Goal: Task Accomplishment & Management: Manage account settings

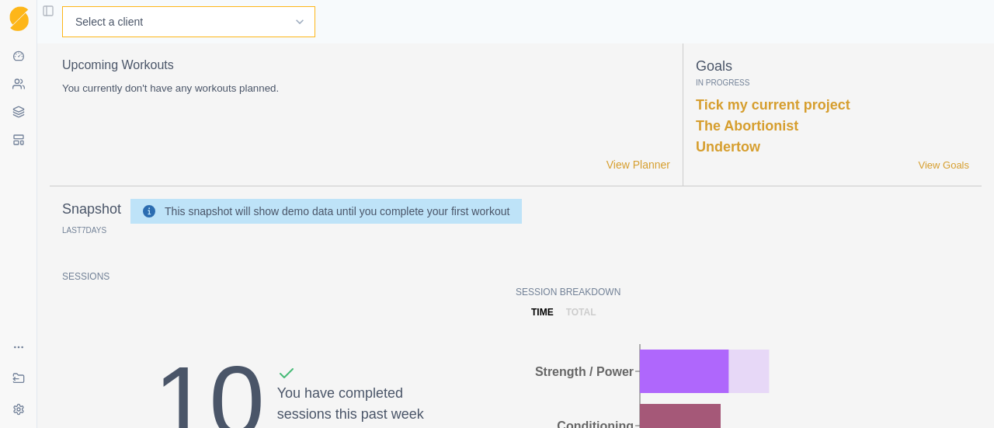
click at [152, 18] on select "Select a client [PERSON_NAME] [PERSON_NAME] [PERSON_NAME] [PERSON_NAME] [PERSON…" at bounding box center [188, 21] width 253 height 31
select select "687ce228-104f-4770-8a07-f299b6d67773"
click at [62, 6] on select "Select a client [PERSON_NAME] [PERSON_NAME] [PERSON_NAME] [PERSON_NAME] [PERSON…" at bounding box center [188, 21] width 253 height 31
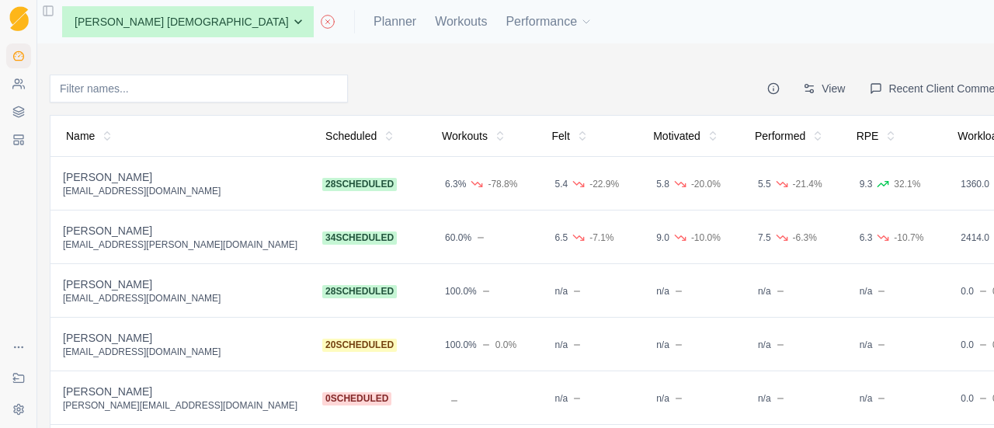
click at [95, 229] on div "[PERSON_NAME]" at bounding box center [180, 231] width 234 height 16
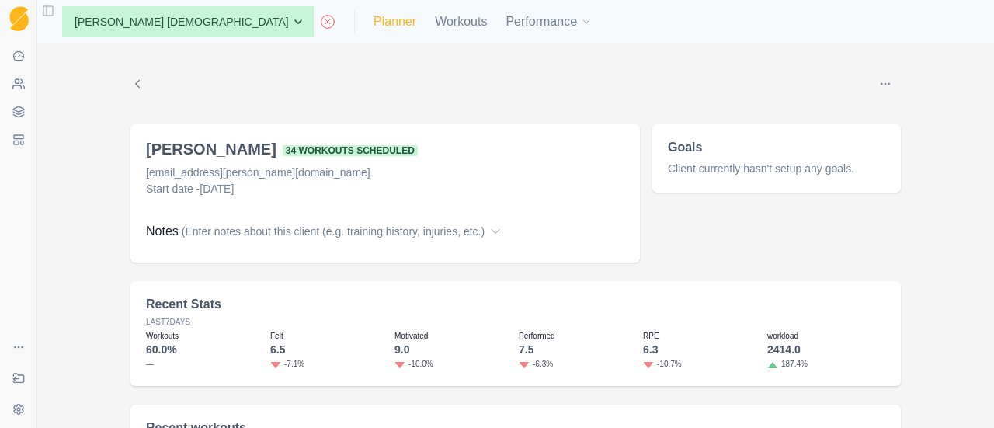
click at [373, 28] on link "Planner" at bounding box center [394, 21] width 43 height 19
select select "month"
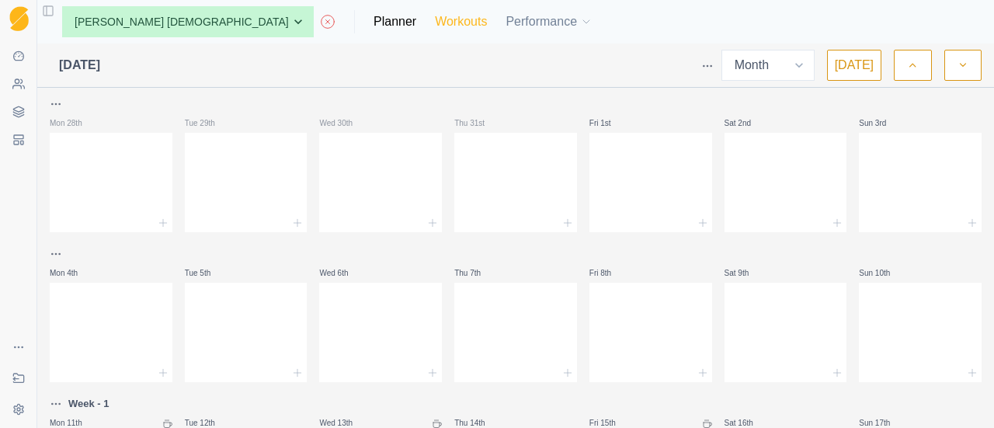
click at [435, 16] on link "Workouts" at bounding box center [461, 21] width 52 height 19
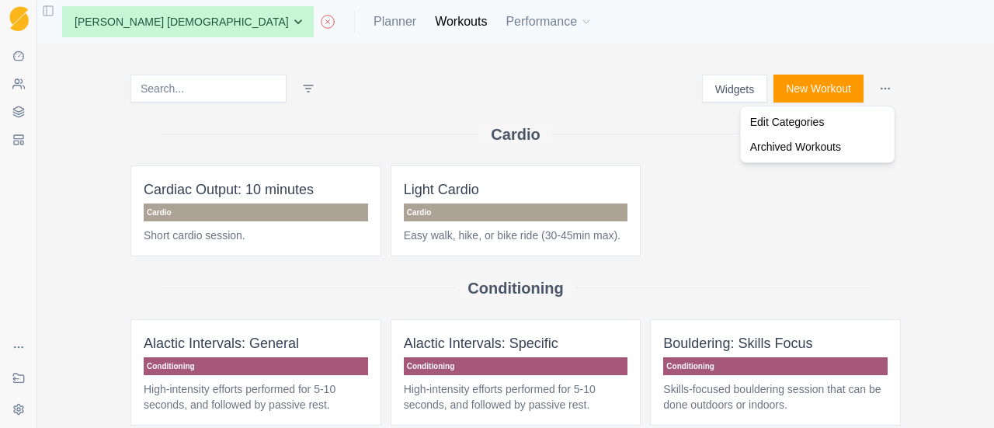
click at [873, 85] on html "Sequence Dashboard Clients Coaching Workouts Templates Exit Coaching Settings T…" at bounding box center [497, 214] width 994 height 428
click at [747, 207] on html "Sequence Dashboard Clients Coaching Workouts Templates Exit Coaching Settings T…" at bounding box center [497, 214] width 994 height 428
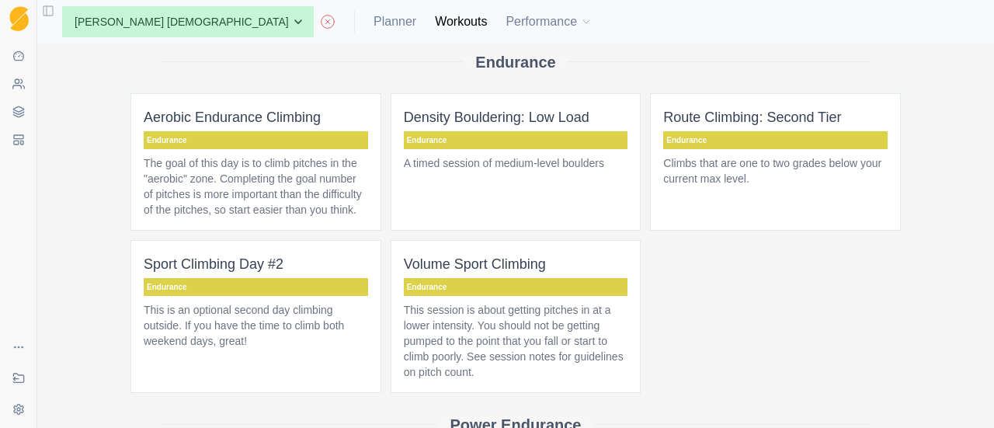
scroll to position [712, 0]
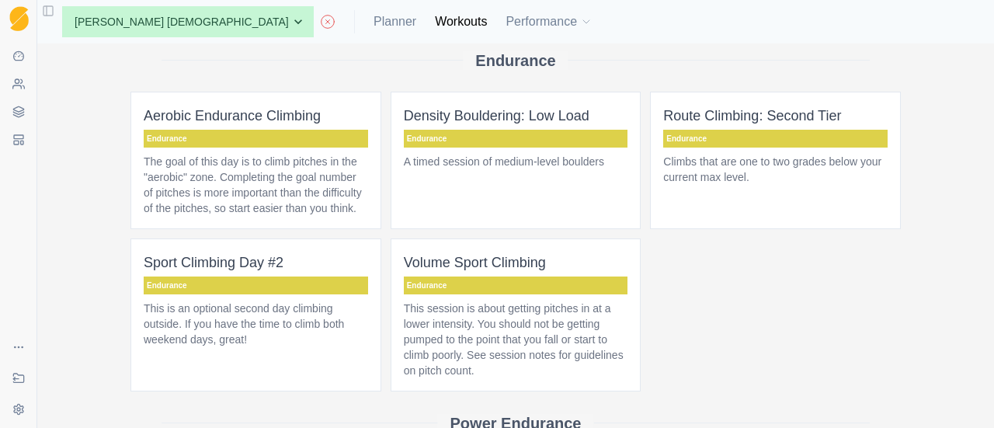
click at [541, 128] on span "Density Bouldering: Low Load Endurance A timed session of medium-level boulders" at bounding box center [515, 160] width 251 height 137
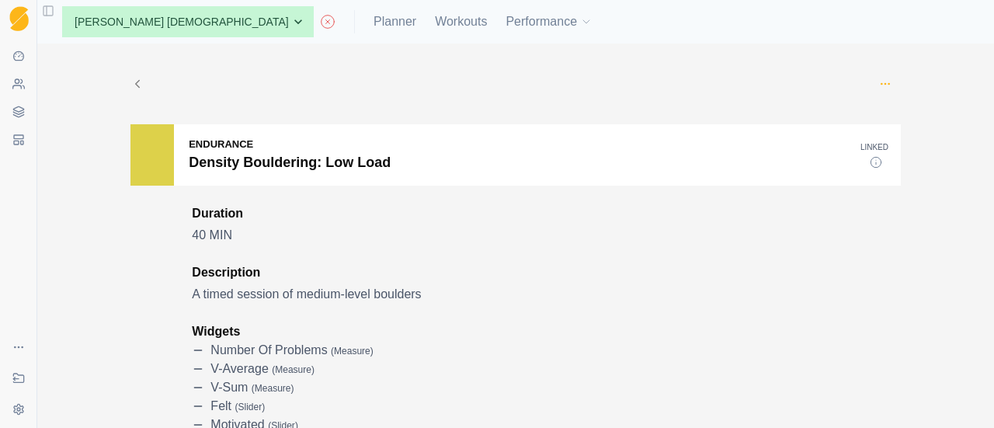
click at [879, 86] on icon "button" at bounding box center [885, 84] width 12 height 12
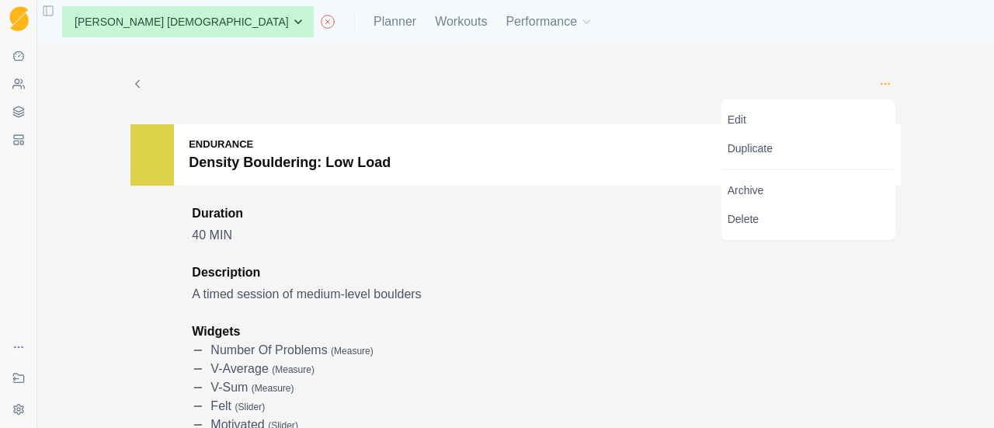
click at [879, 86] on icon "button" at bounding box center [885, 84] width 12 height 12
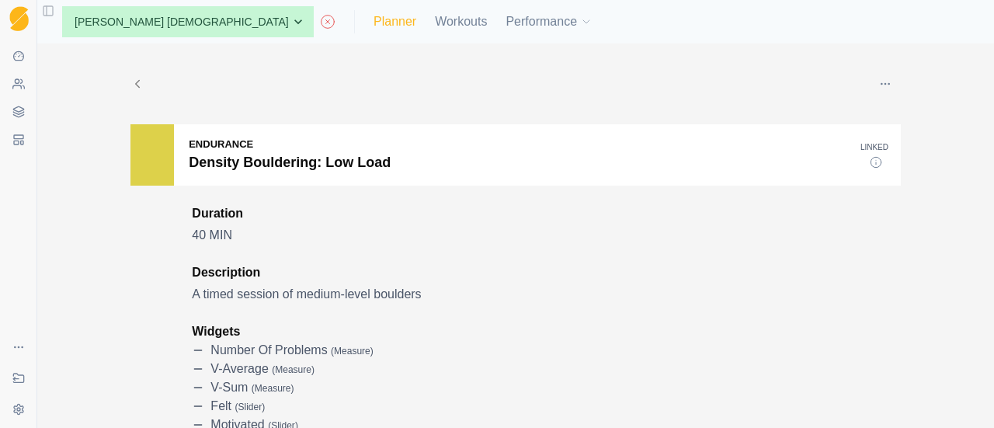
click at [373, 18] on link "Planner" at bounding box center [394, 21] width 43 height 19
select select "month"
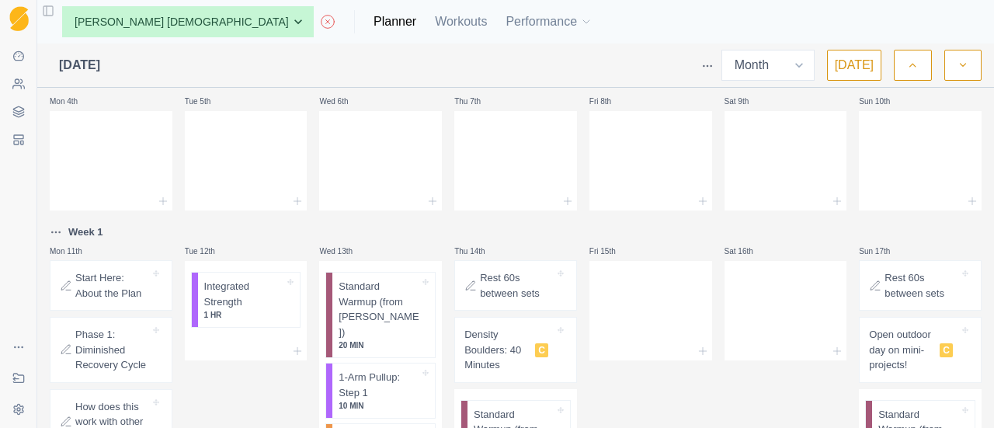
scroll to position [188, 0]
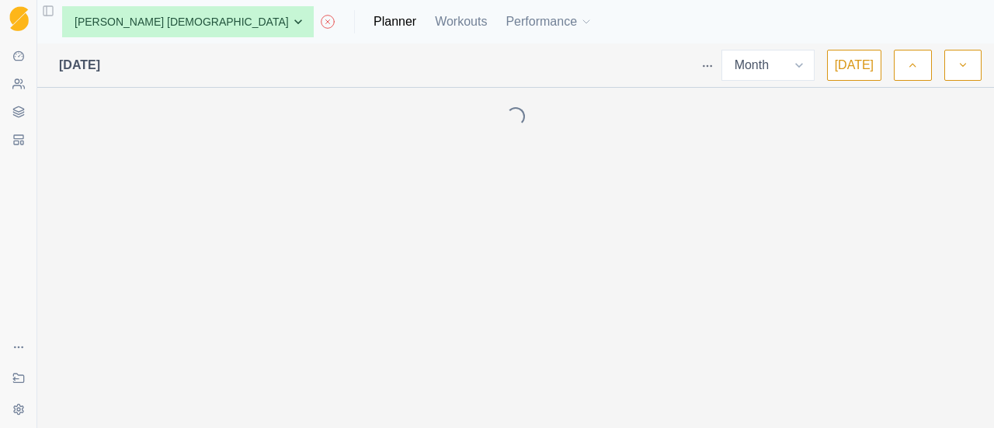
select select "month"
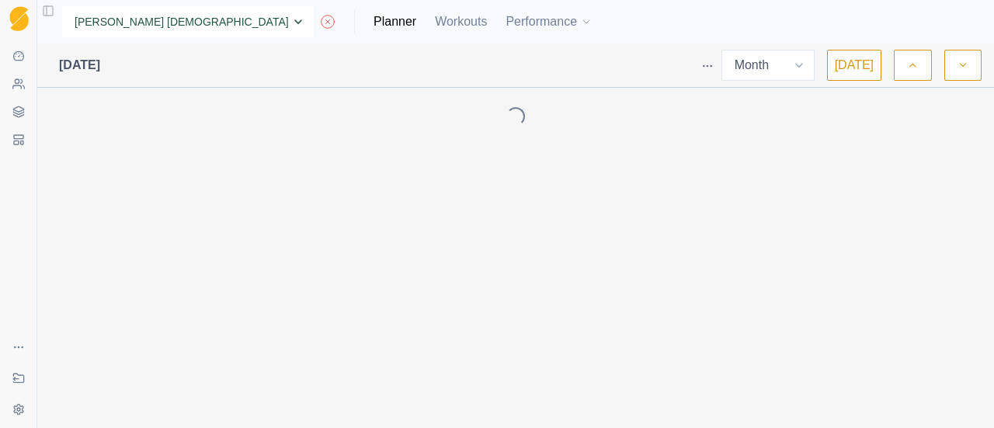
click at [179, 25] on select "None Andre Oktaviandra BJ Sbarra Joel U Tester Mark Schaefer Nathan Singhapok R…" at bounding box center [188, 21] width 252 height 31
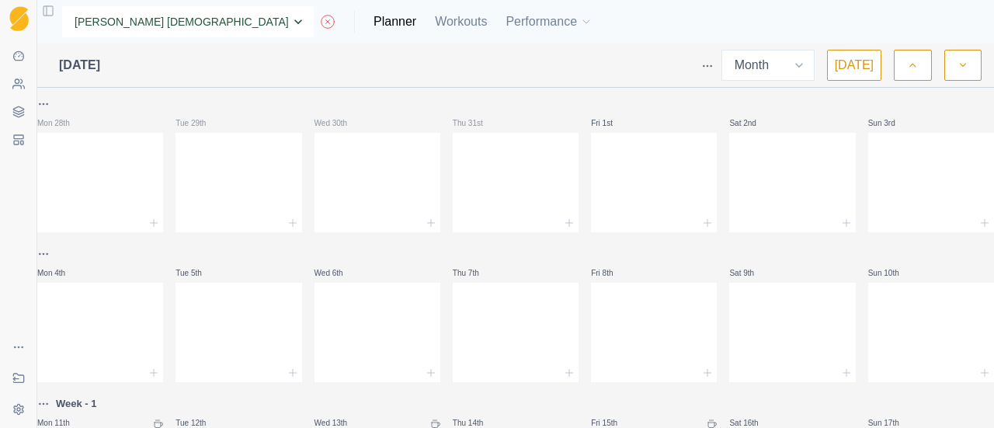
select select "c2336439-c815-4e2d-bd58-98153d70a647"
click at [62, 6] on select "None Andre Oktaviandra BJ Sbarra Joel U Tester Mark Schaefer Nathan Singhapok R…" at bounding box center [188, 21] width 252 height 31
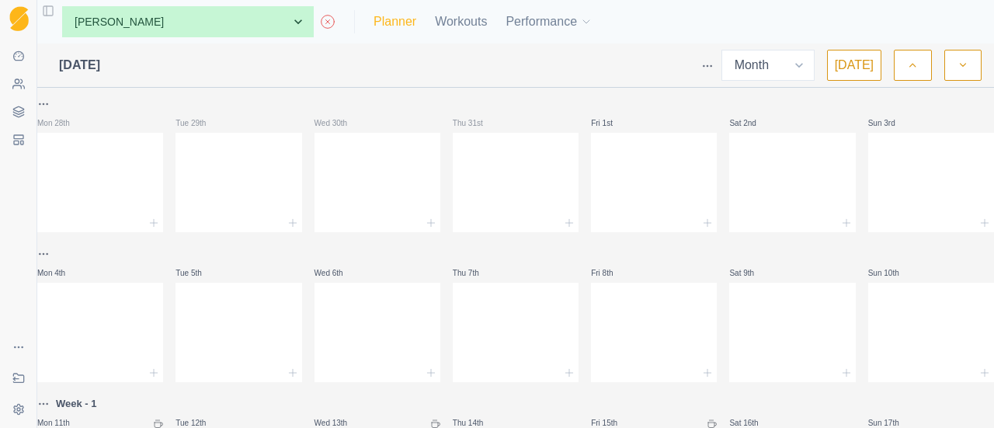
click at [373, 30] on link "Planner" at bounding box center [394, 21] width 43 height 19
select select "month"
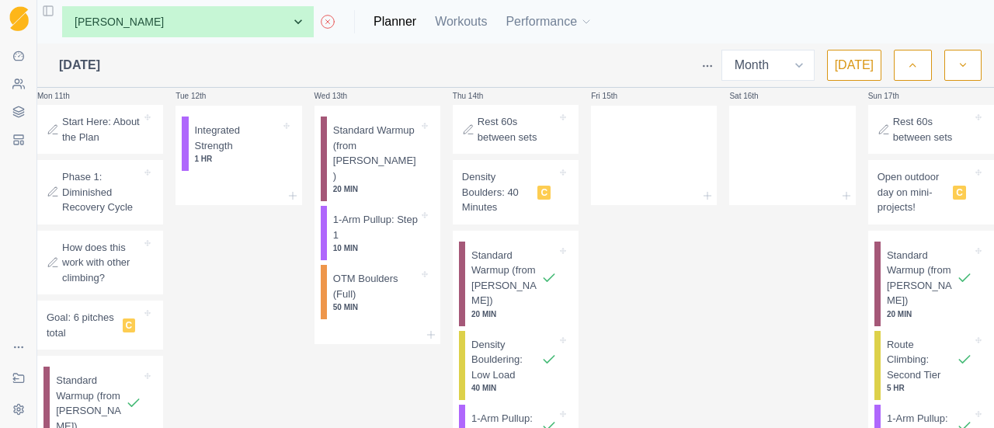
scroll to position [339, 0]
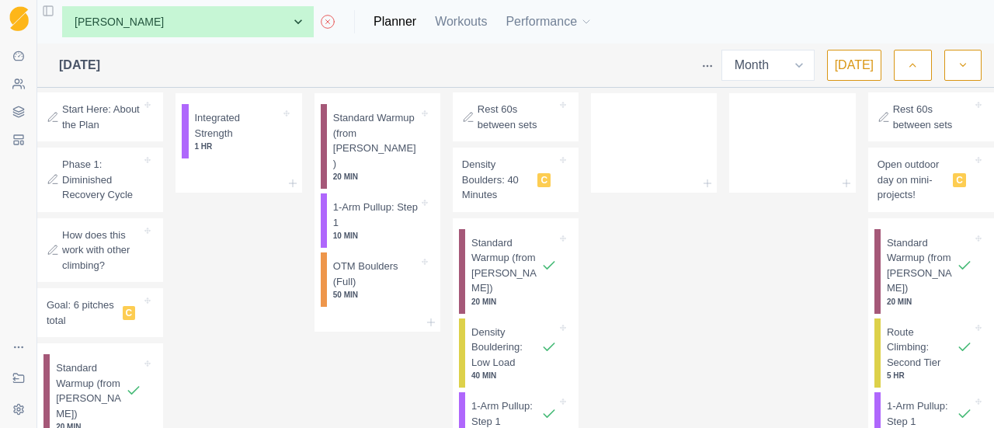
click at [93, 112] on p "Start Here: About the Plan" at bounding box center [101, 117] width 79 height 30
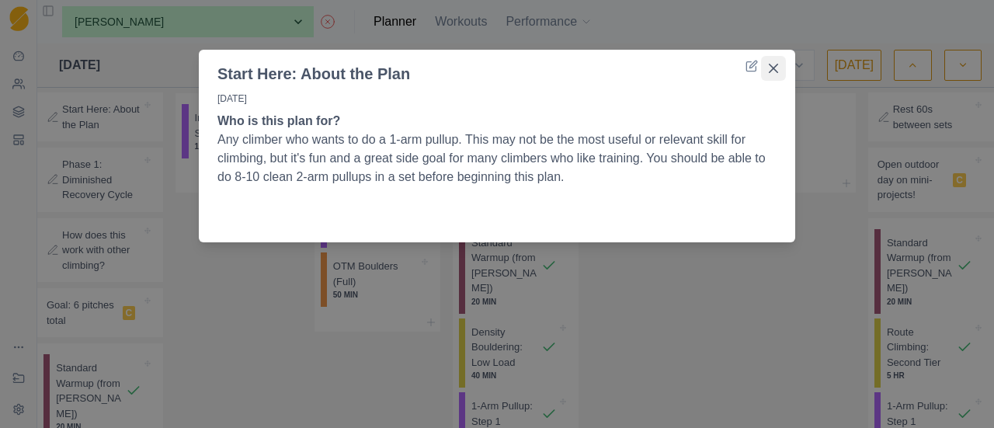
click at [773, 60] on button "Close" at bounding box center [773, 68] width 25 height 25
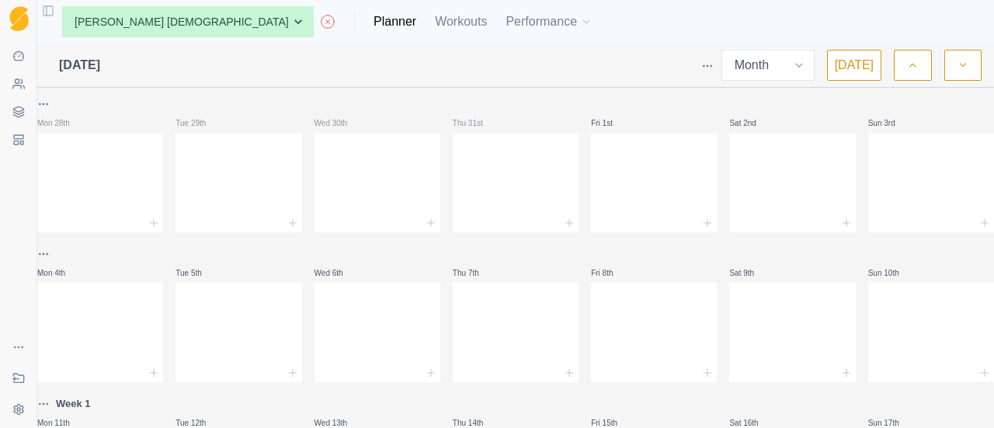
select select "687ce228-104f-4770-8a07-f299b6d67773"
select select "month"
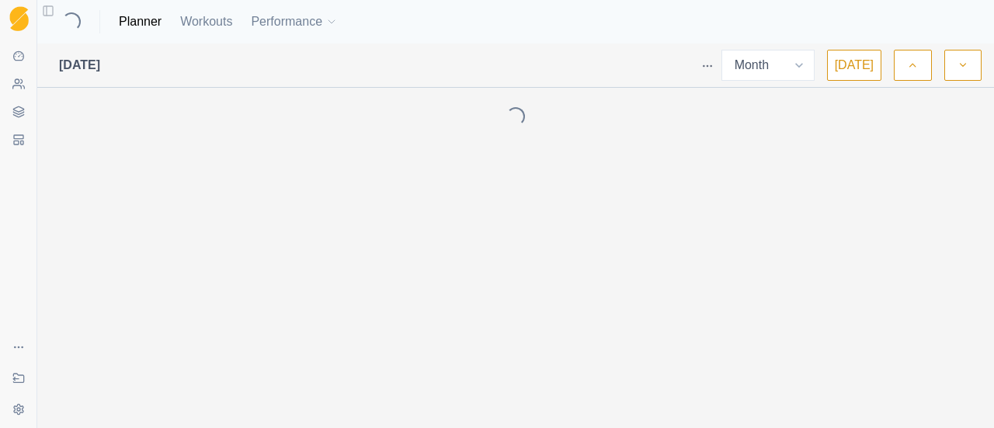
select select "month"
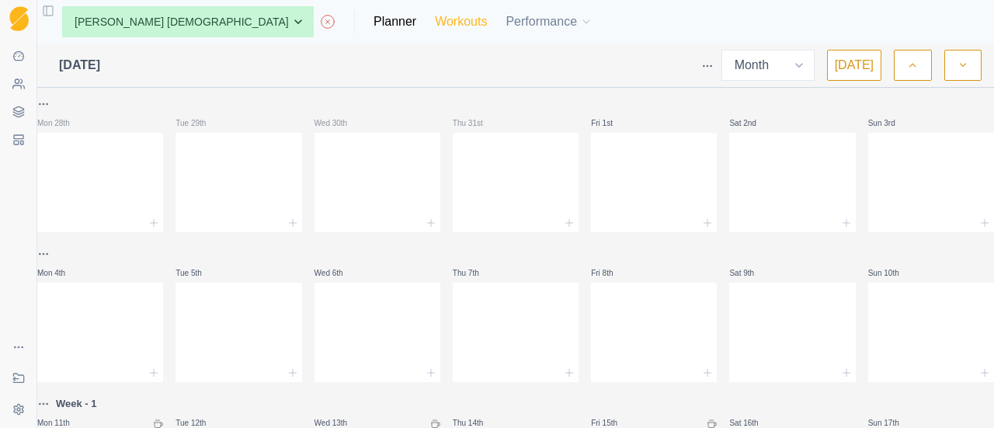
click at [435, 28] on link "Workouts" at bounding box center [461, 21] width 52 height 19
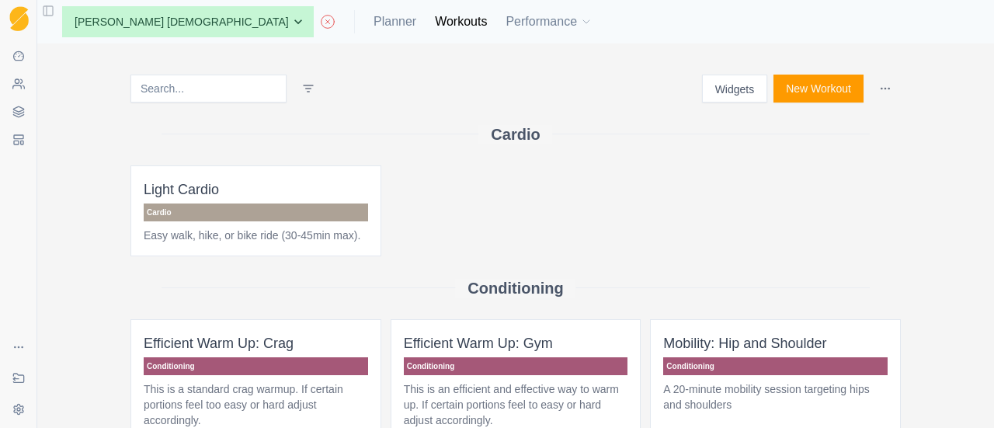
click at [880, 86] on html "Sequence Dashboard Clients Coaching Workouts Templates Exit Coaching Settings T…" at bounding box center [497, 214] width 994 height 428
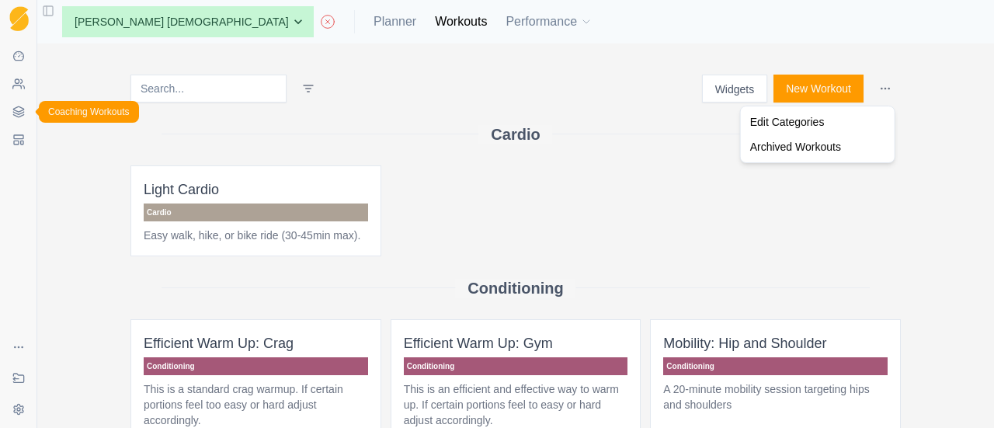
click at [16, 114] on html "Sequence Dashboard Clients Coaching Workouts Templates Exit Coaching Settings T…" at bounding box center [497, 214] width 994 height 428
click at [16, 114] on icon at bounding box center [18, 112] width 12 height 12
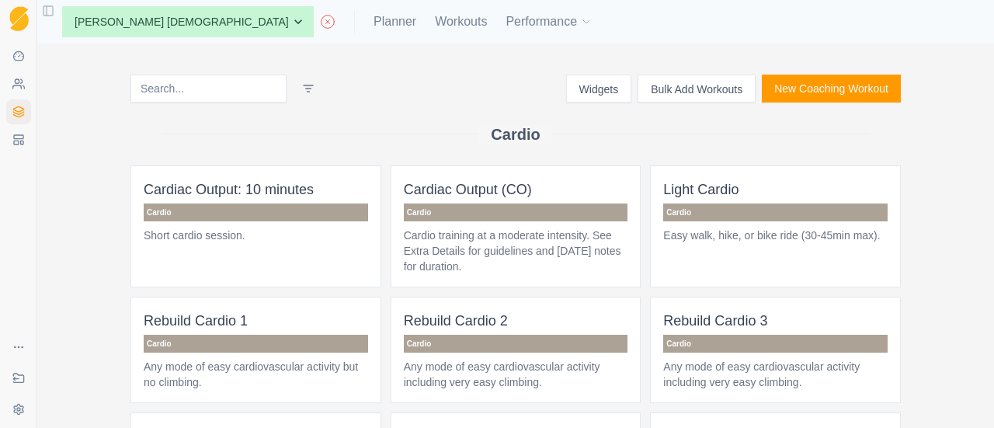
click at [637, 91] on button "Bulk Add Workouts" at bounding box center [696, 89] width 118 height 28
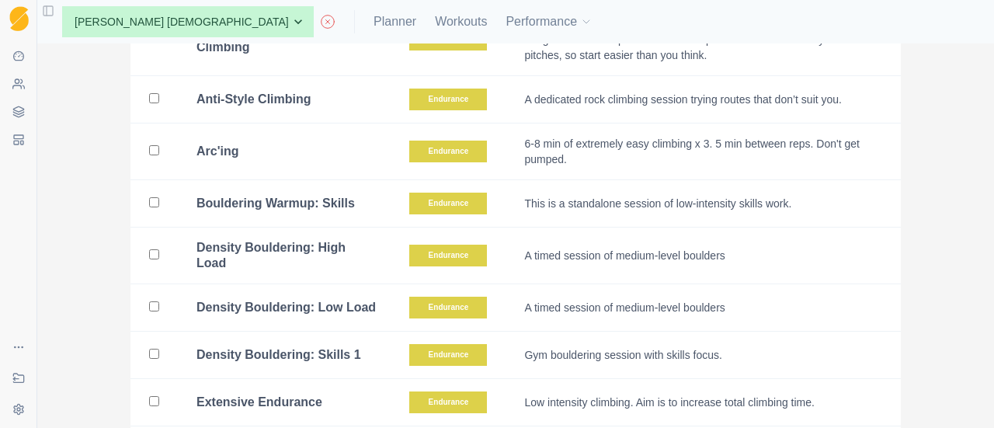
scroll to position [2159, 0]
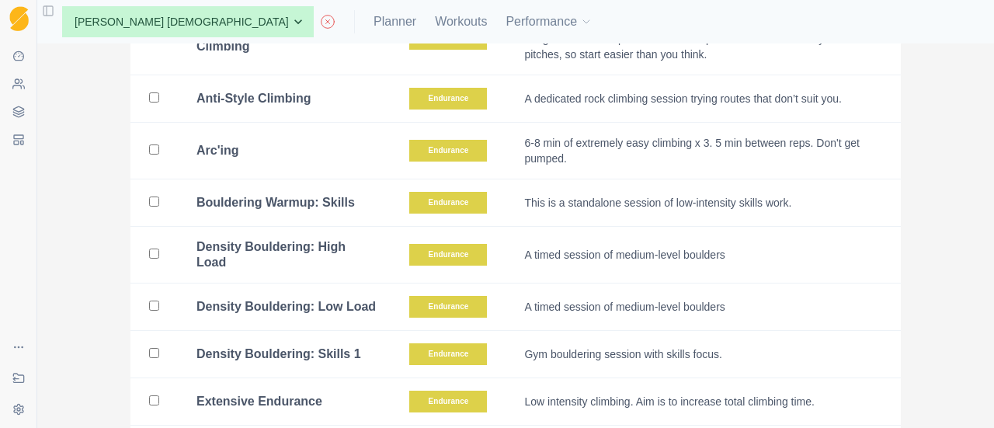
click at [151, 300] on input "checkbox" at bounding box center [154, 305] width 10 height 10
checkbox input "true"
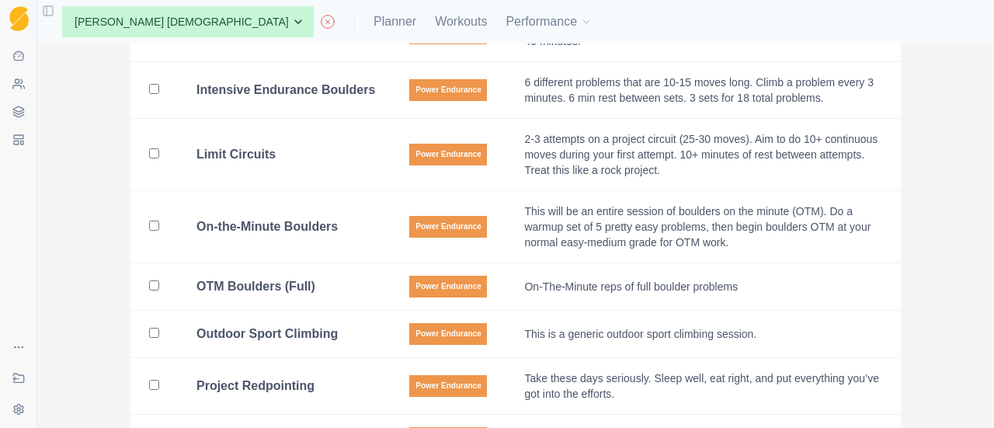
scroll to position [3845, 0]
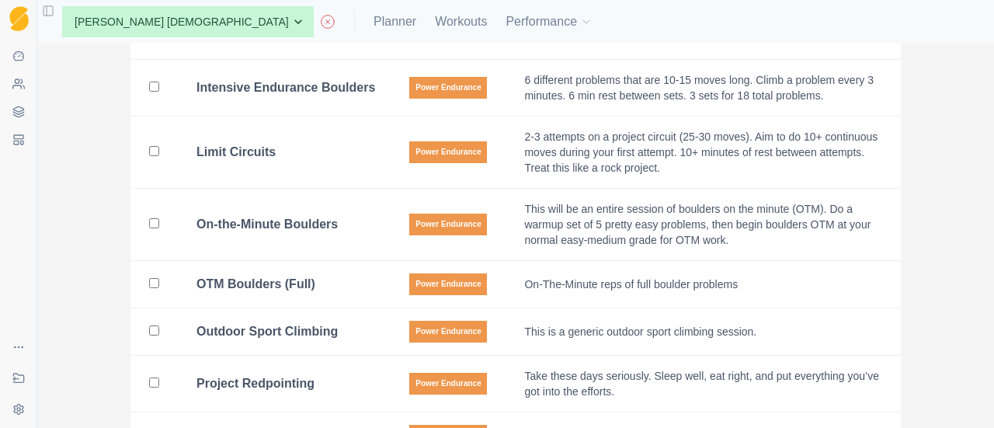
click at [149, 278] on input "checkbox" at bounding box center [154, 283] width 10 height 10
checkbox input "true"
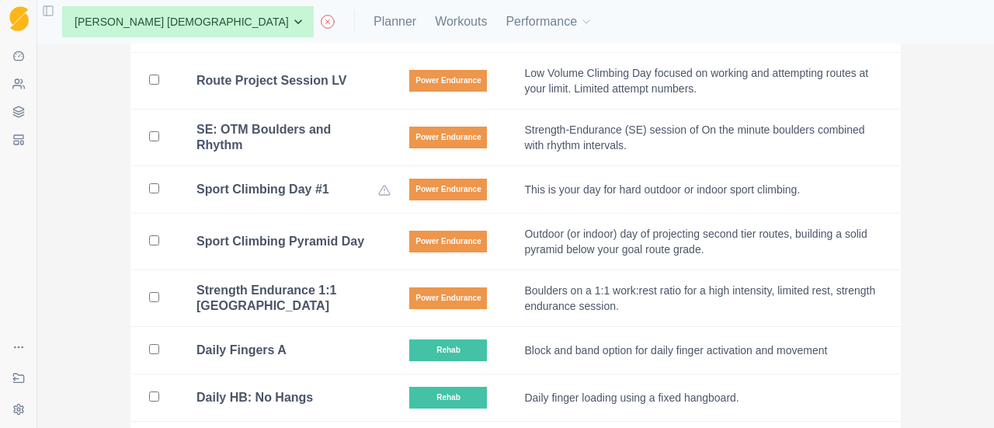
scroll to position [4343, 0]
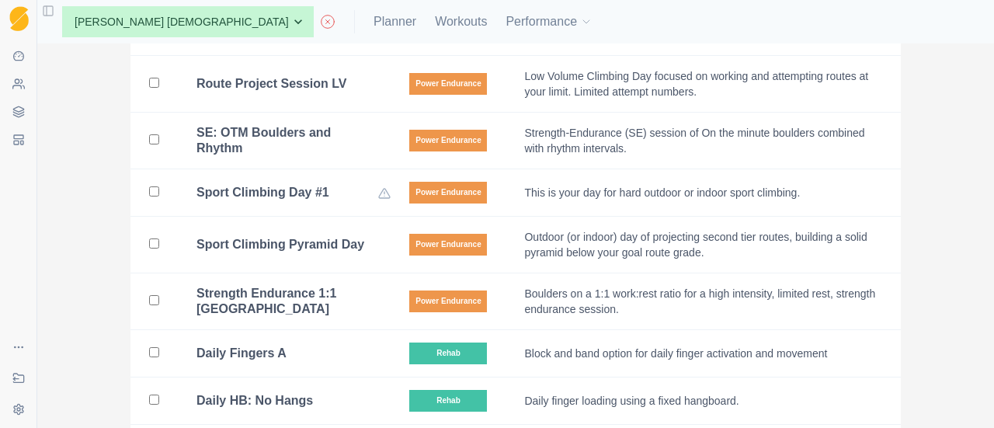
click at [149, 248] on input "checkbox" at bounding box center [154, 243] width 10 height 10
checkbox input "true"
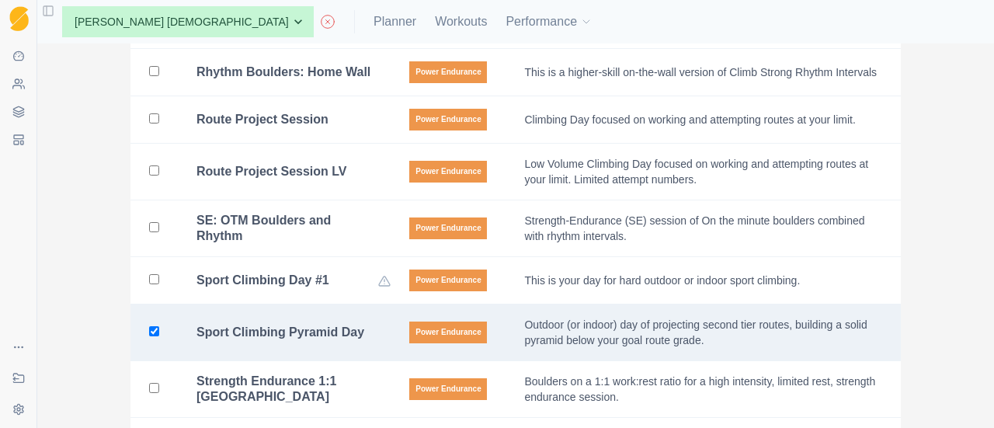
scroll to position [4255, 0]
click at [149, 124] on input "checkbox" at bounding box center [154, 119] width 10 height 10
checkbox input "true"
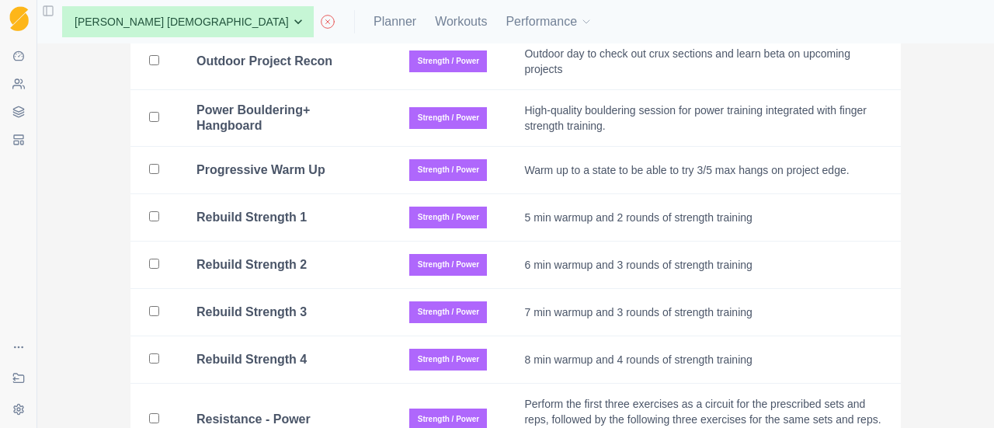
scroll to position [10167, 0]
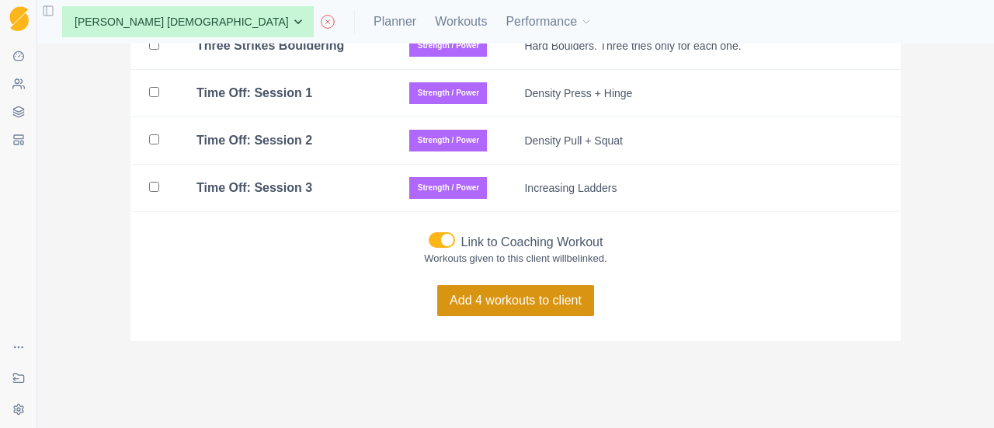
click at [557, 311] on button "Add 4 workouts to client" at bounding box center [515, 300] width 157 height 31
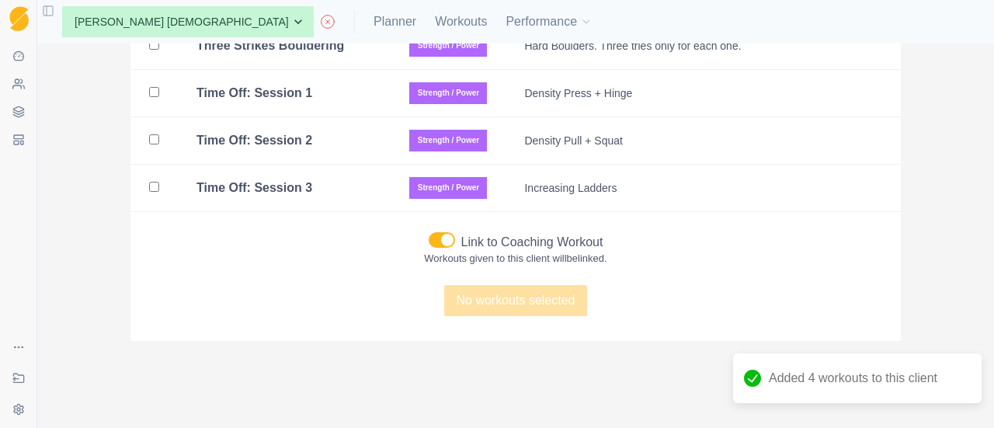
checkbox input "false"
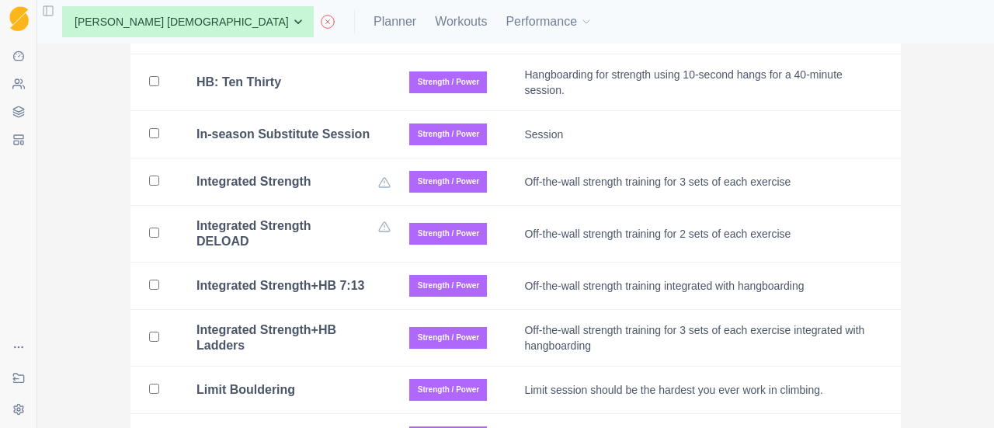
scroll to position [7939, 0]
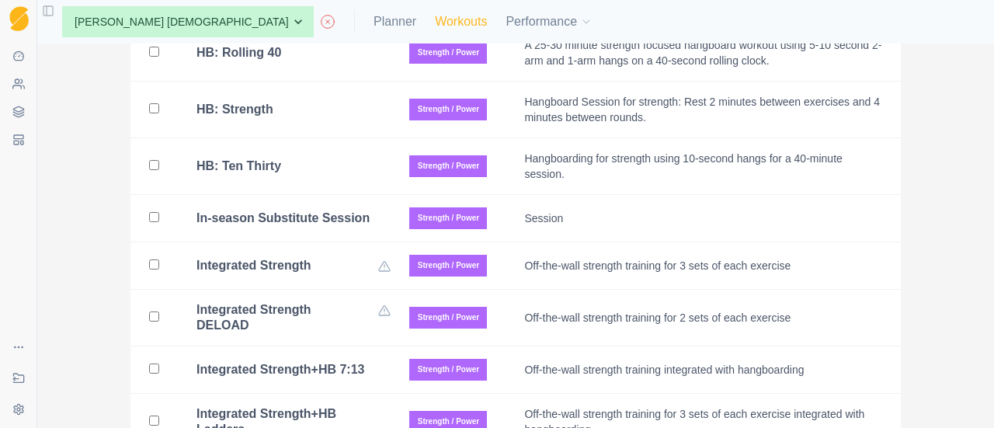
click at [435, 21] on link "Workouts" at bounding box center [461, 21] width 52 height 19
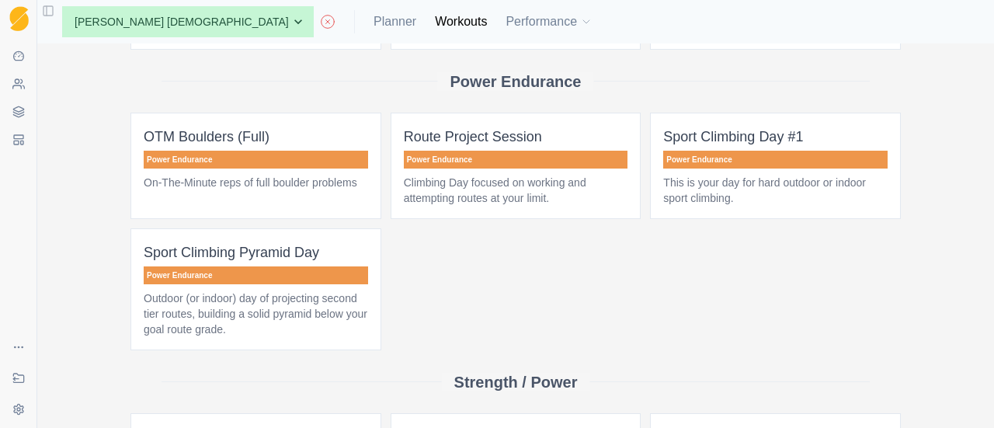
scroll to position [593, 0]
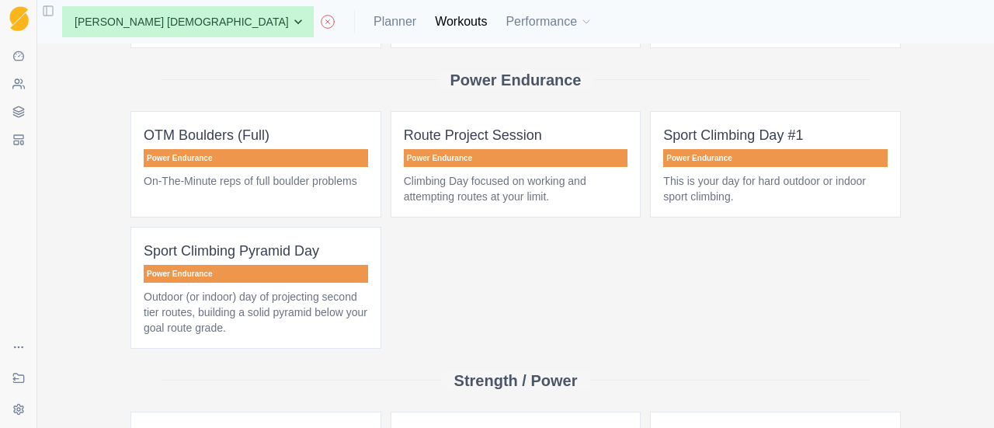
click at [742, 179] on p "This is your day for hard outdoor or indoor sport climbing." at bounding box center [775, 188] width 224 height 31
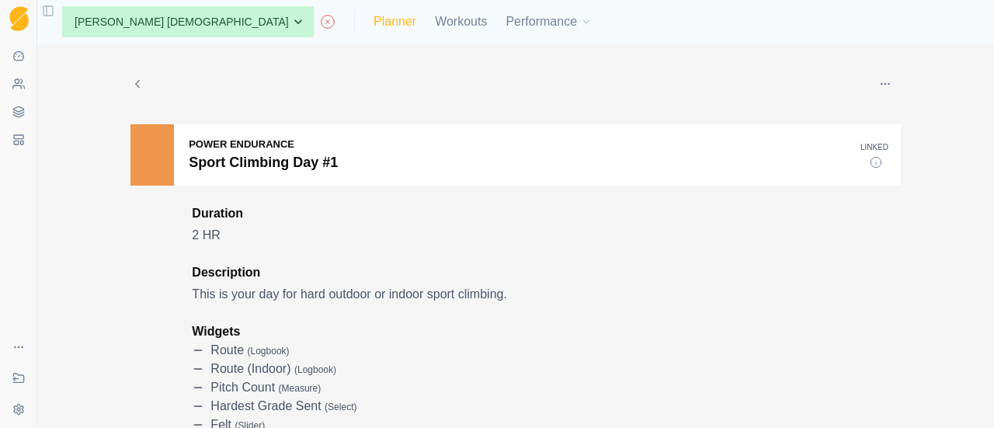
click at [373, 22] on link "Planner" at bounding box center [394, 21] width 43 height 19
select select "month"
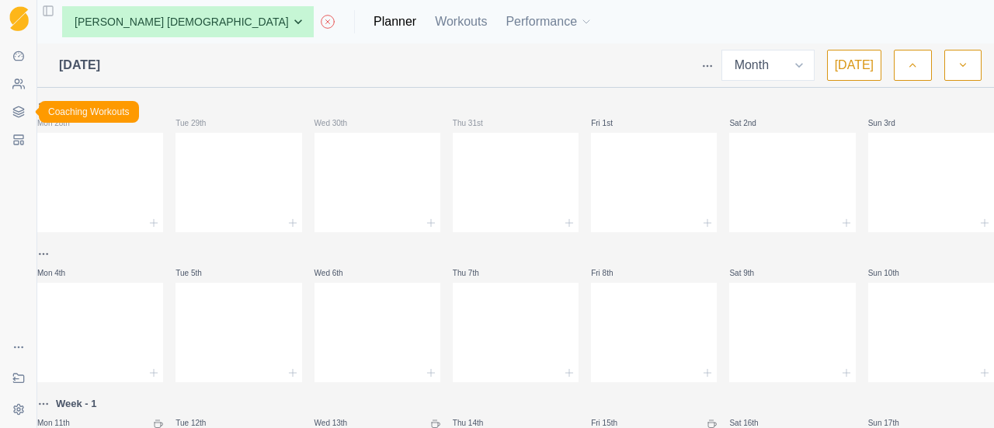
click at [21, 116] on icon at bounding box center [18, 115] width 10 height 2
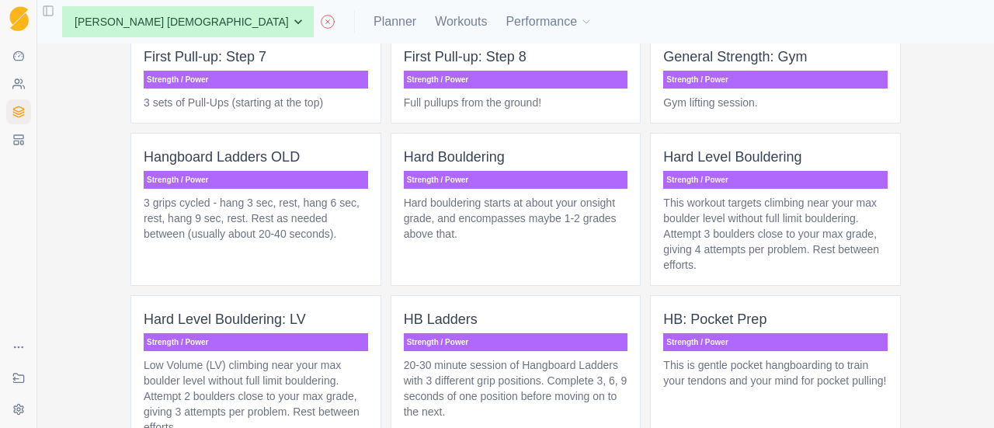
scroll to position [6283, 0]
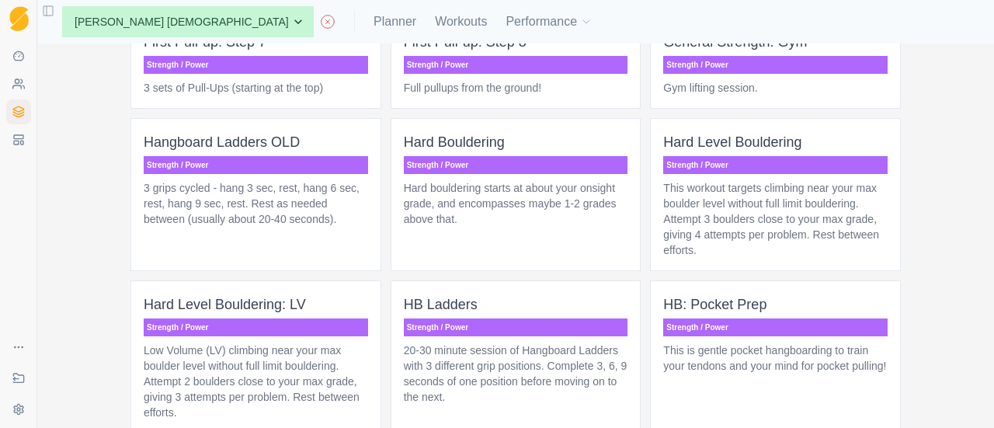
click at [526, 342] on p "20-30 minute session of Hangboard Ladders with 3 different grip positions. Comp…" at bounding box center [516, 373] width 224 height 62
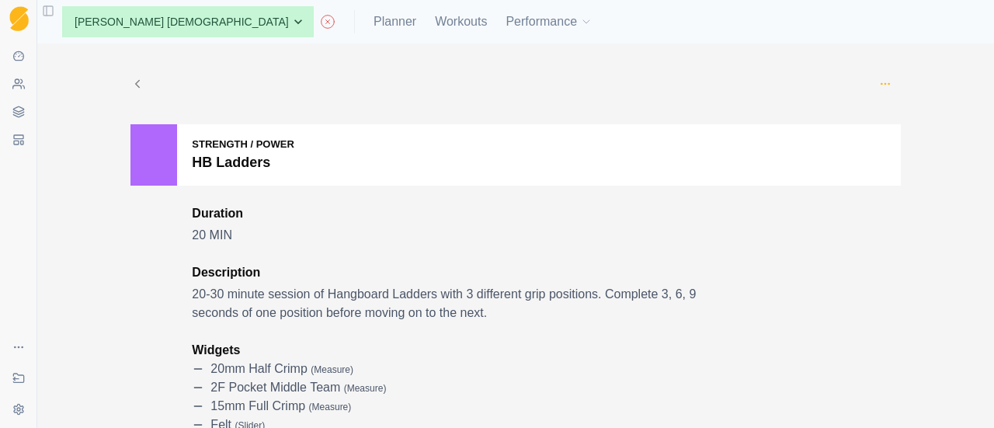
click at [879, 86] on icon "button" at bounding box center [885, 84] width 12 height 12
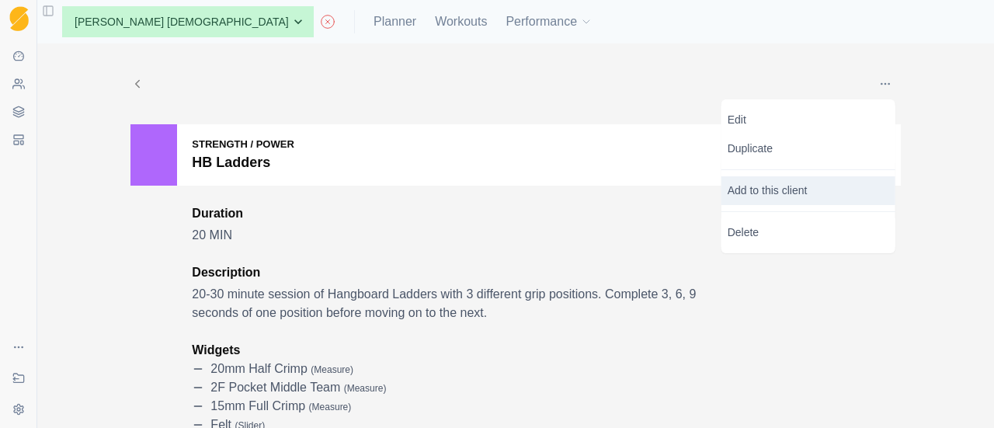
click at [786, 192] on p "Add to this client" at bounding box center [808, 190] width 174 height 29
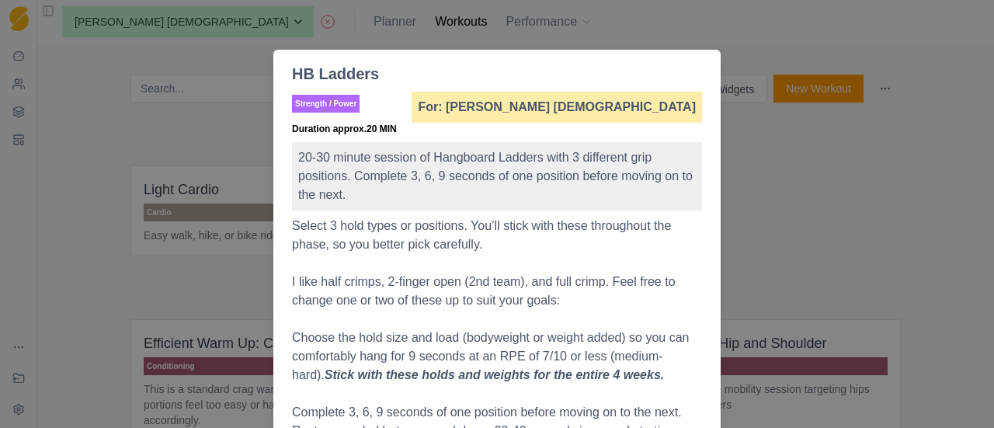
click at [755, 132] on div "HB Ladders Strength / Power For: Sergio Echeverria German Duration approx. 20 M…" at bounding box center [497, 214] width 994 height 428
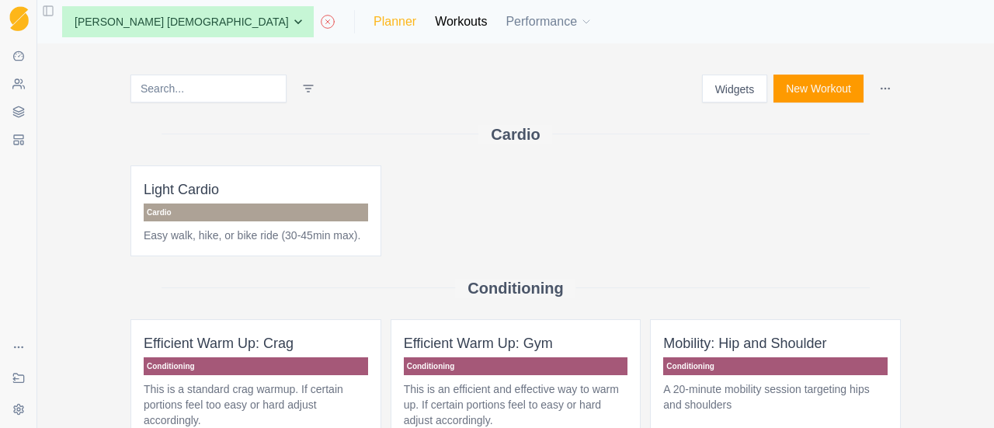
click at [373, 27] on link "Planner" at bounding box center [394, 21] width 43 height 19
select select "month"
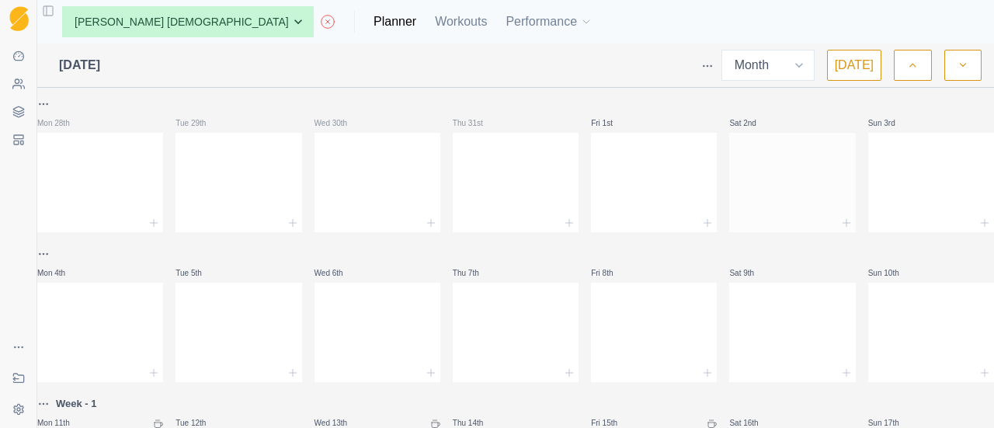
click at [748, 189] on div at bounding box center [792, 179] width 126 height 68
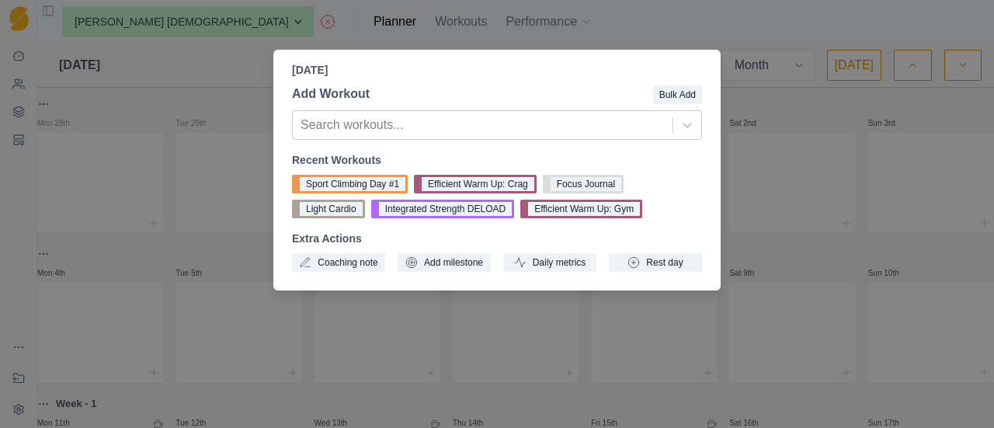
click at [826, 130] on div "Saturday, August 2nd, 2025 Add Workout Bulk Add Search workouts... Recent Worko…" at bounding box center [497, 214] width 994 height 428
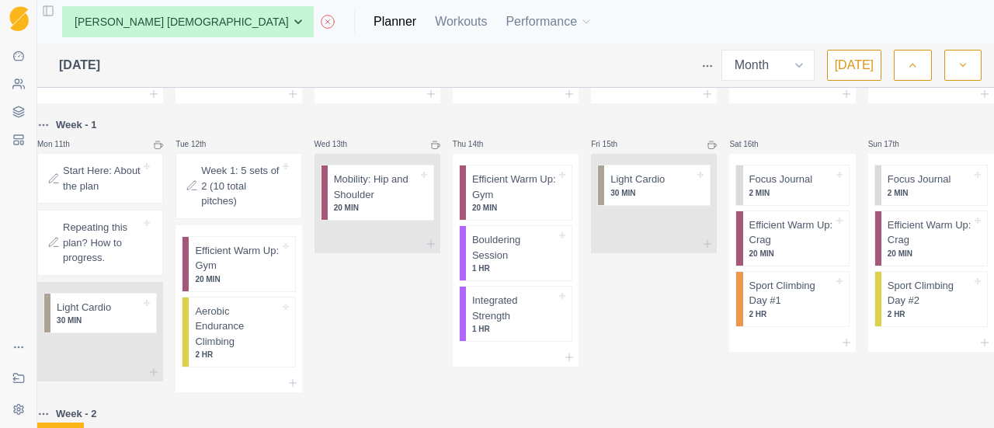
scroll to position [278, 0]
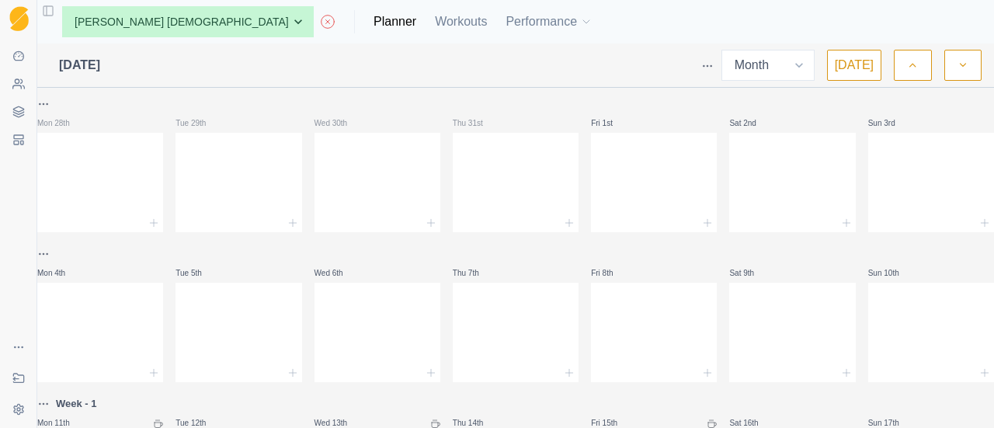
select select "month"
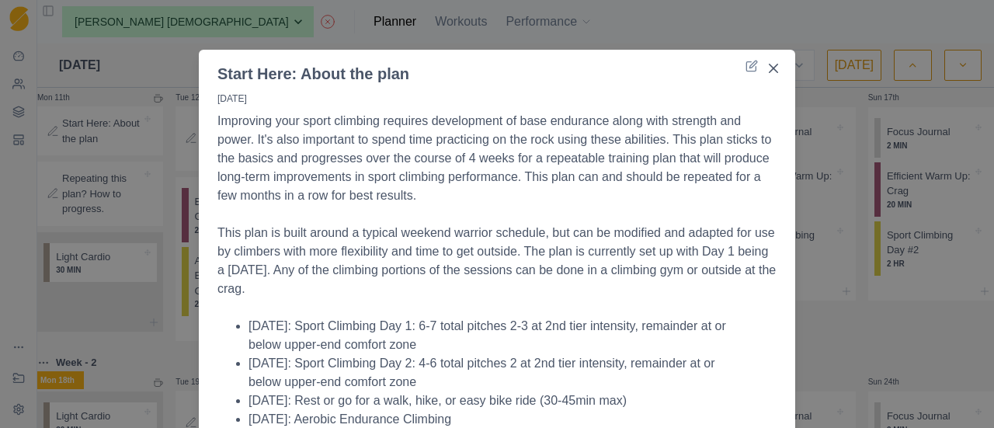
click at [102, 144] on div "Start Here: About the plan [DATE] Improving your sport climbing requires develo…" at bounding box center [497, 214] width 994 height 428
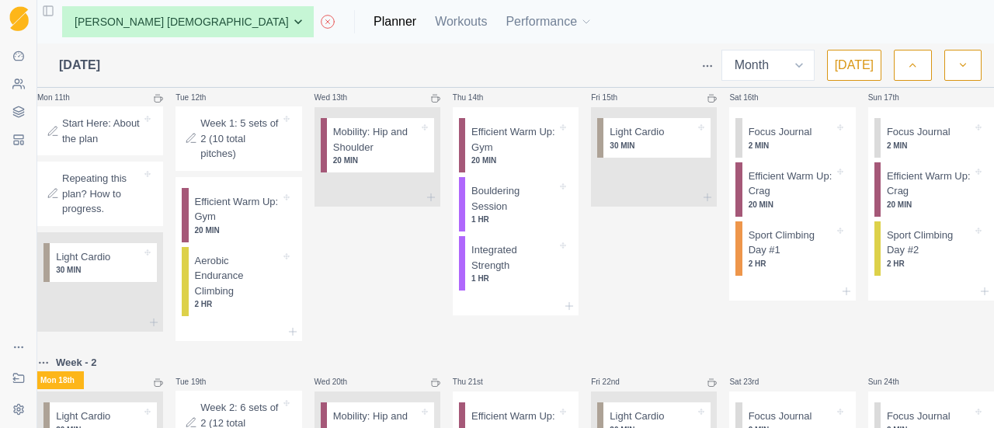
click at [102, 144] on p "Start Here: About the plan" at bounding box center [101, 131] width 79 height 30
click at [249, 287] on p "Aerobic Endurance Climbing" at bounding box center [237, 276] width 85 height 46
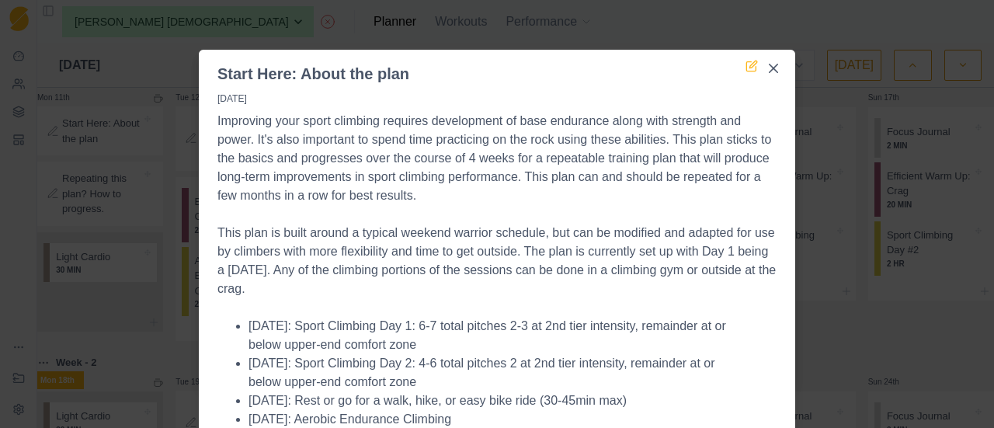
click at [751, 64] on icon at bounding box center [751, 66] width 12 height 12
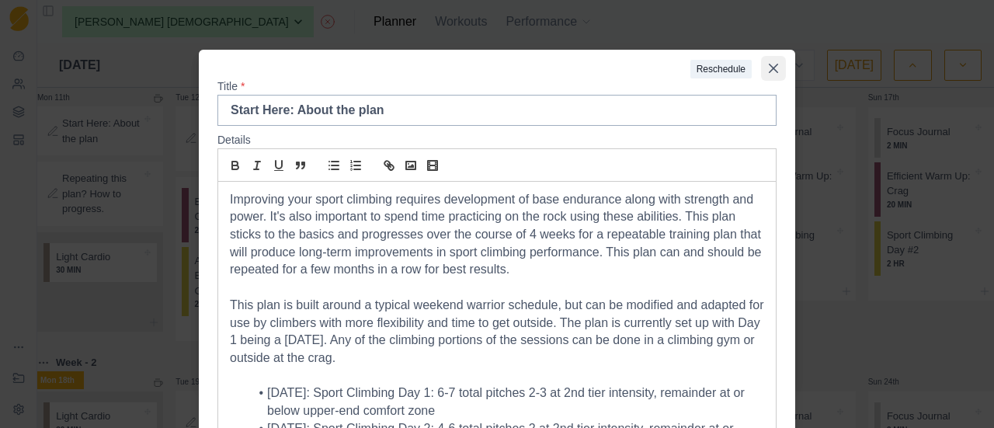
click at [768, 70] on icon "Close" at bounding box center [772, 68] width 9 height 9
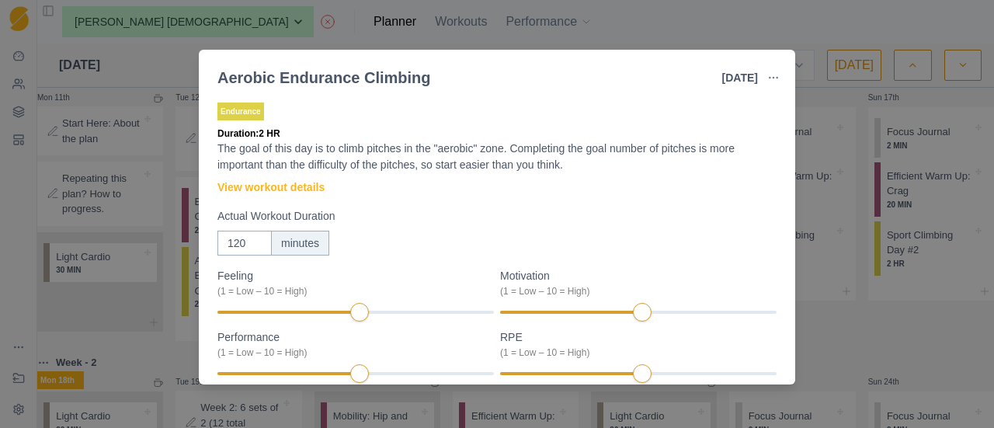
click at [821, 220] on div "Aerobic Endurance Climbing [DATE] Link To Goal View Workout Metrics Edit Origin…" at bounding box center [497, 214] width 994 height 428
